Goal: Ask a question

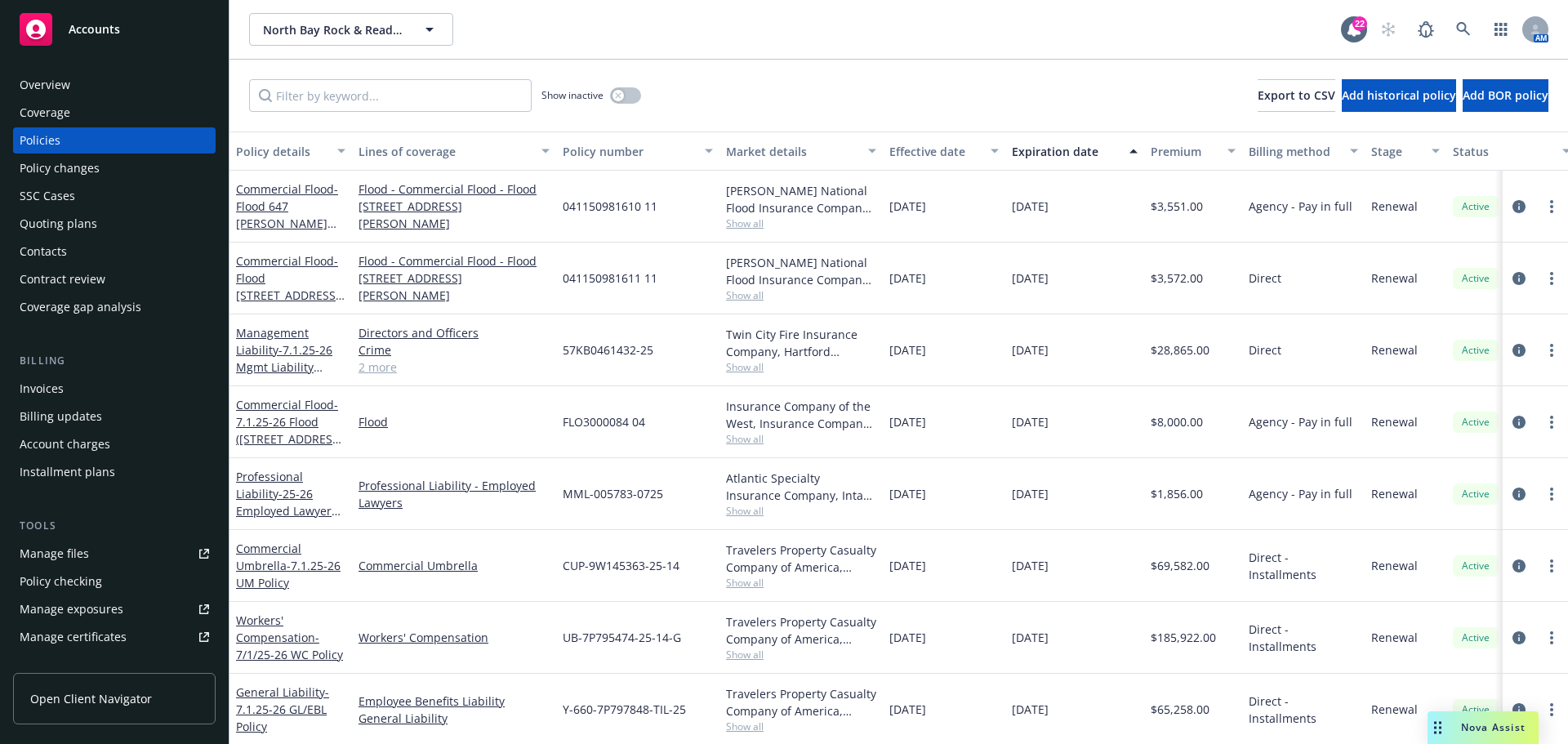
click at [1460, 720] on div "Nova Assist" at bounding box center [1493, 727] width 91 height 14
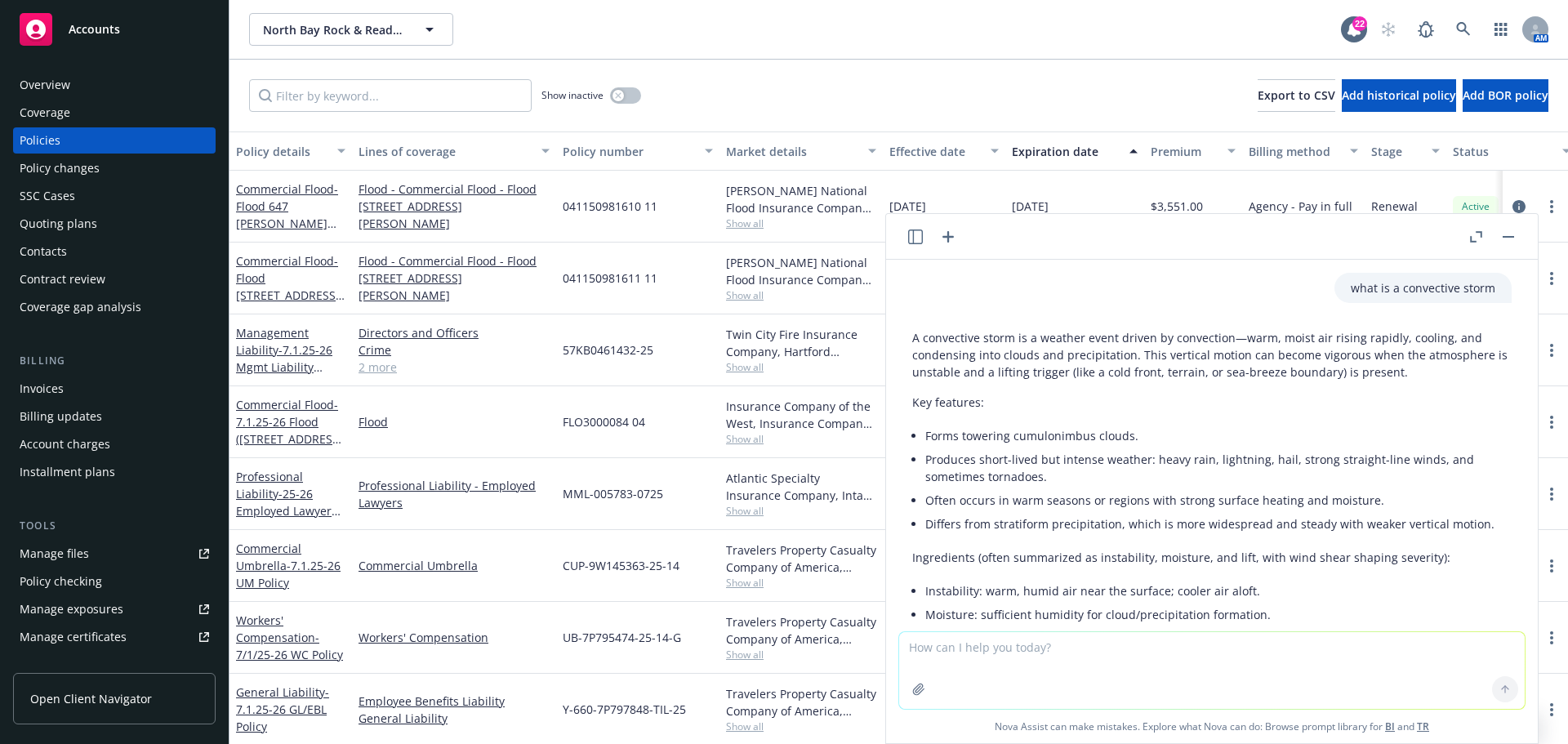
click at [964, 646] on textarea at bounding box center [1212, 670] width 626 height 77
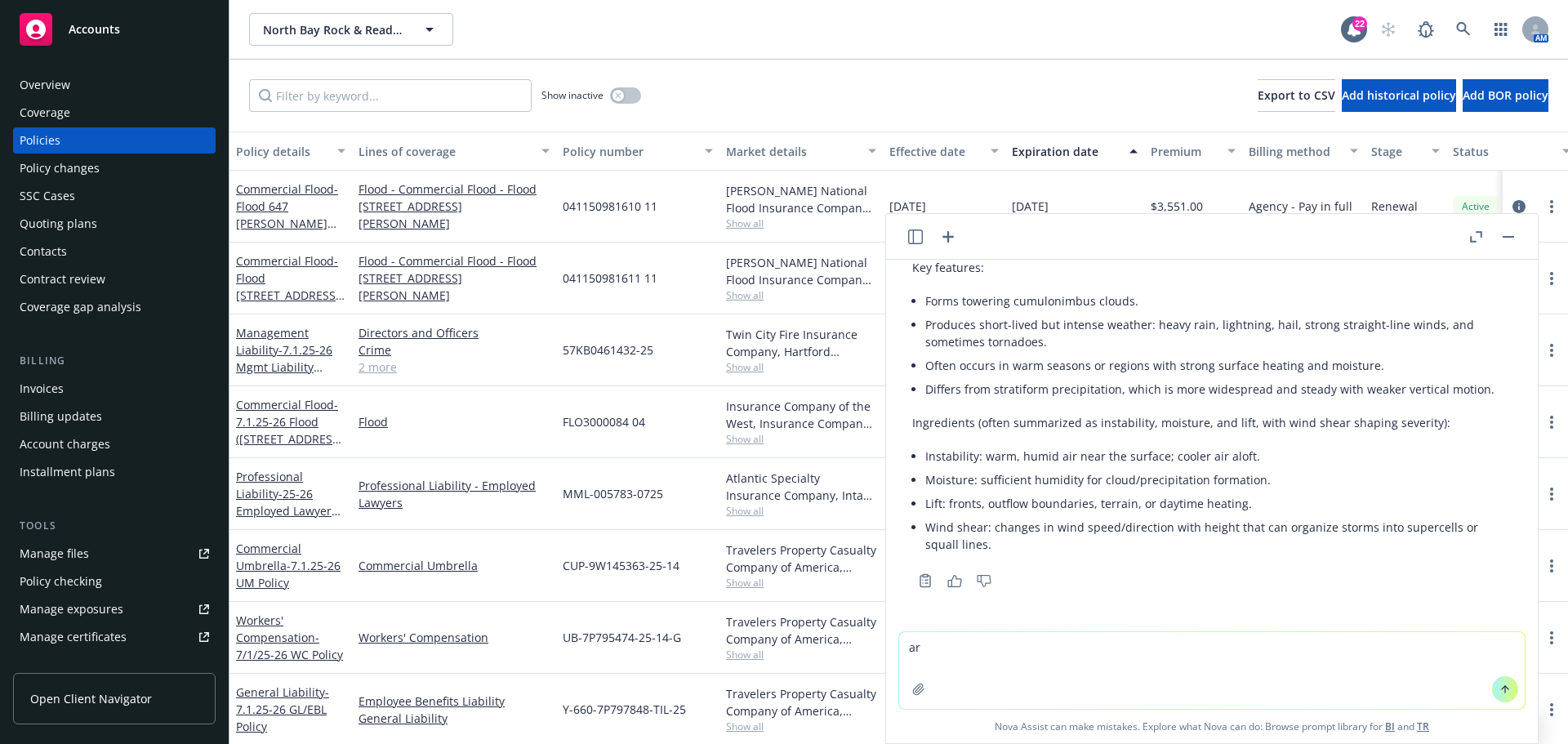
type textarea "a"
type textarea "Is a mental health QME more effective in person or on zoom?"
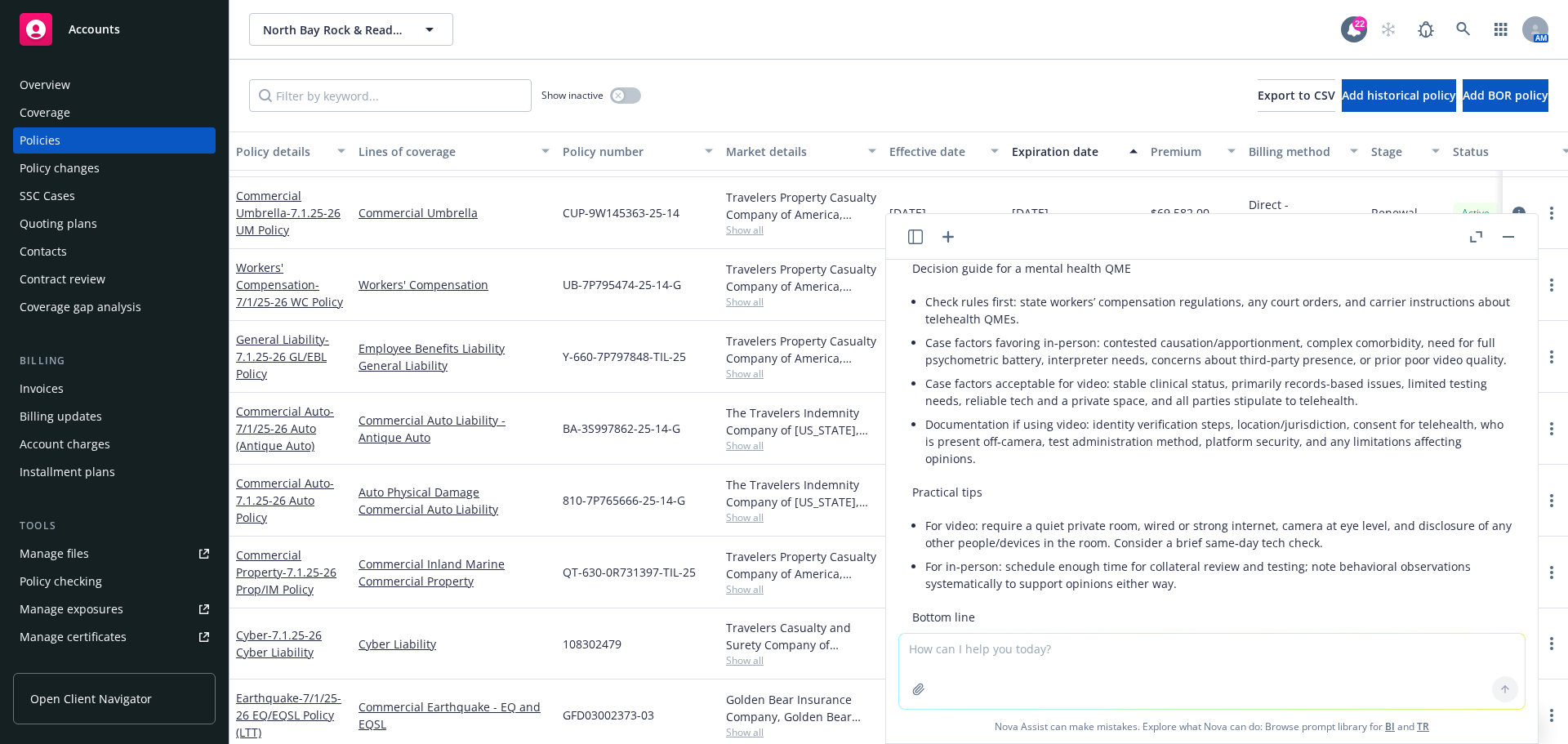
scroll to position [951, 0]
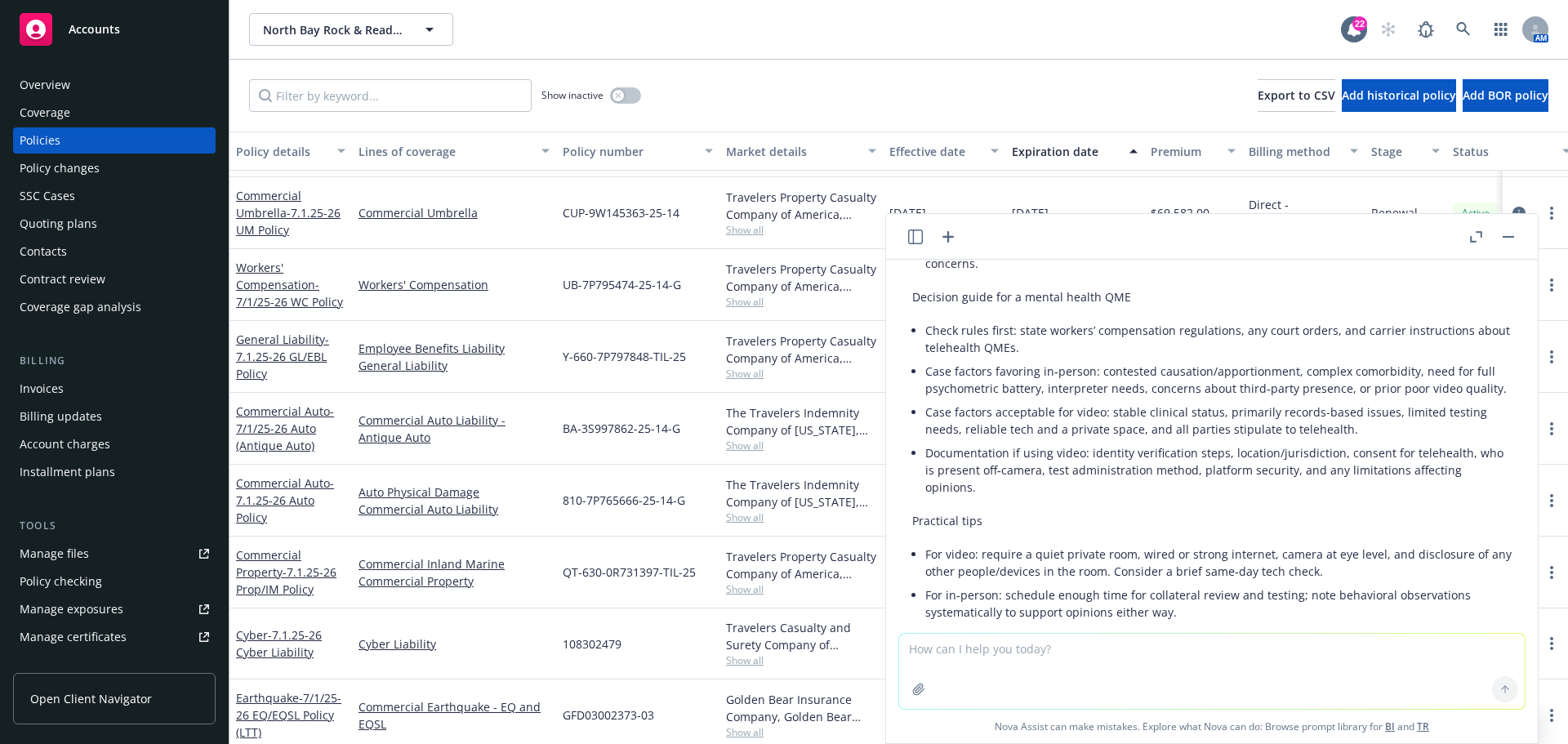
click at [1499, 241] on button at bounding box center [1509, 237] width 19 height 19
